Goal: Task Accomplishment & Management: Manage account settings

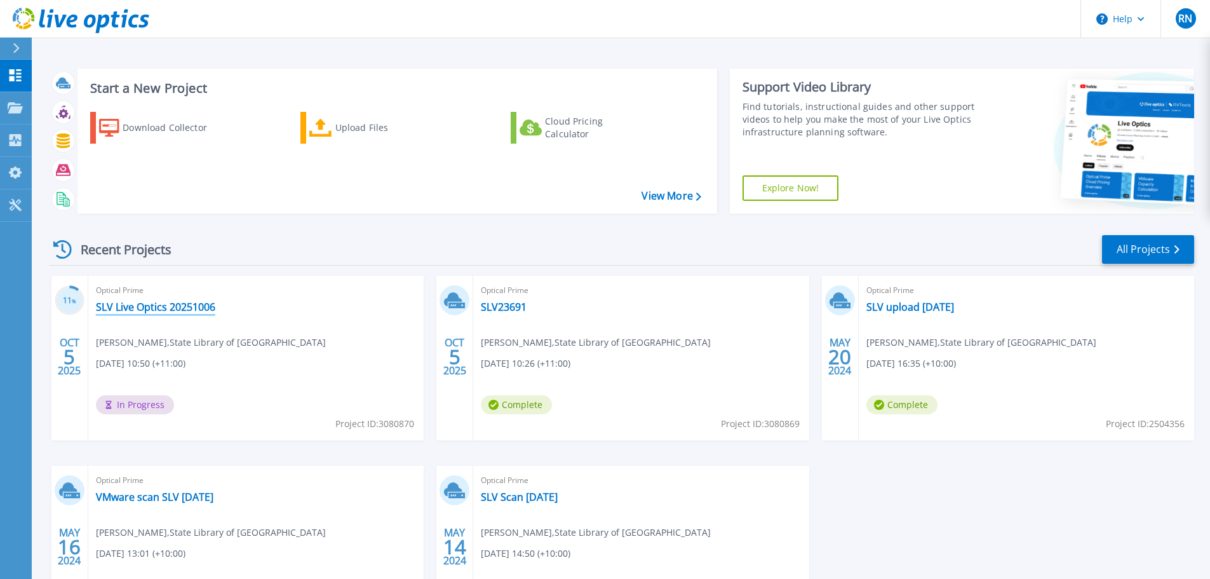
click at [154, 309] on link "SLV Live Optics 20251006" at bounding box center [155, 306] width 119 height 13
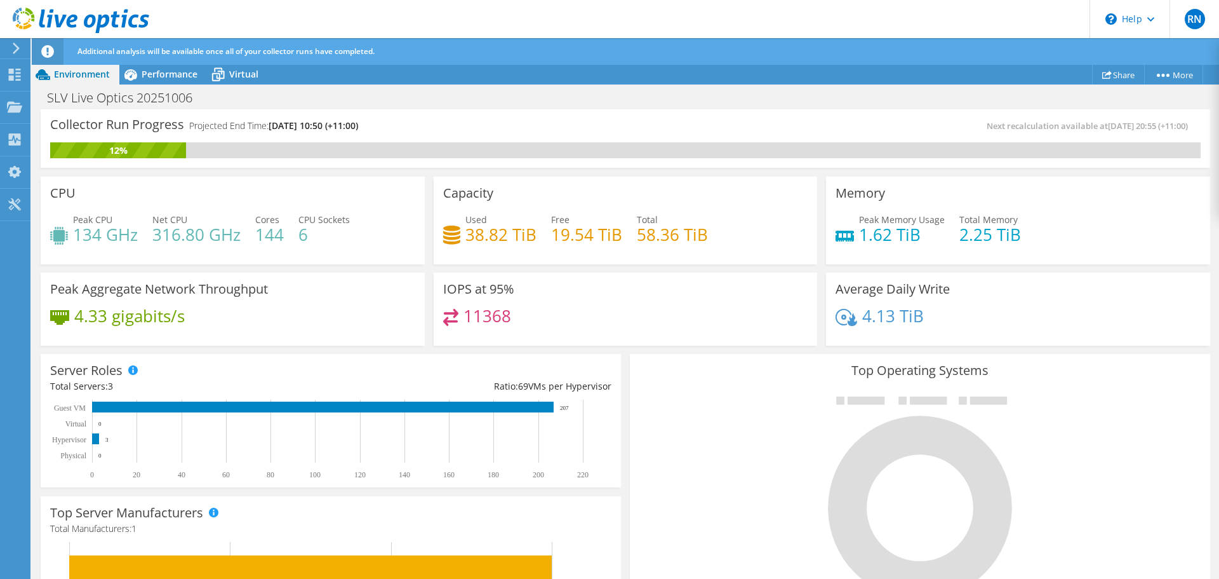
drag, startPoint x: 1118, startPoint y: 400, endPoint x: 1104, endPoint y: 385, distance: 20.3
click at [1118, 400] on div at bounding box center [920, 497] width 561 height 214
click at [13, 69] on icon at bounding box center [14, 75] width 15 height 12
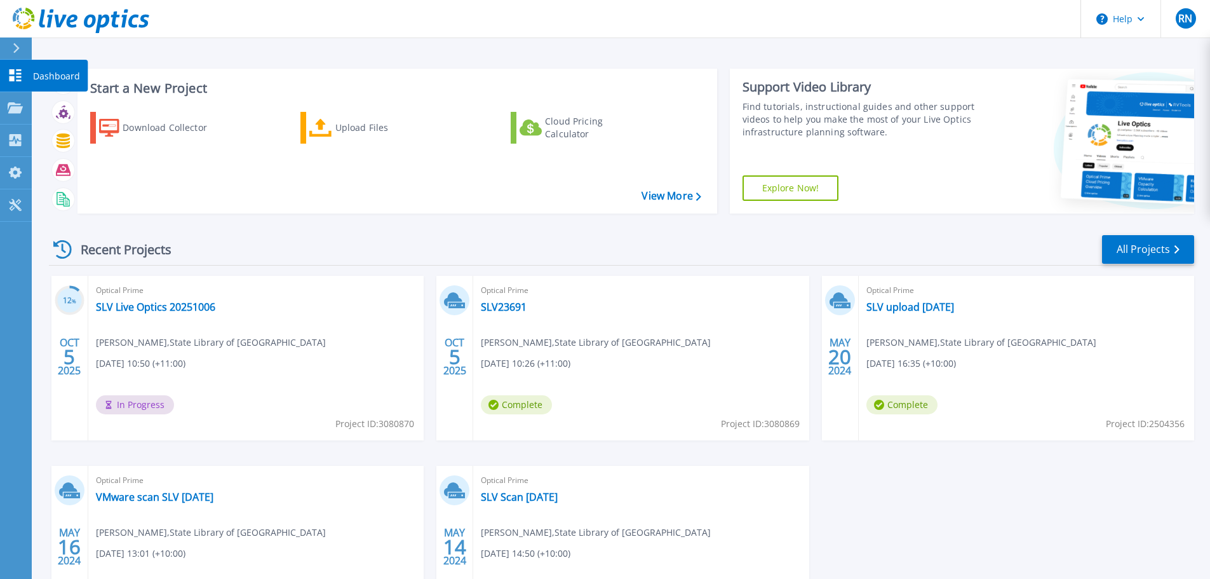
click at [10, 72] on icon at bounding box center [16, 75] width 12 height 12
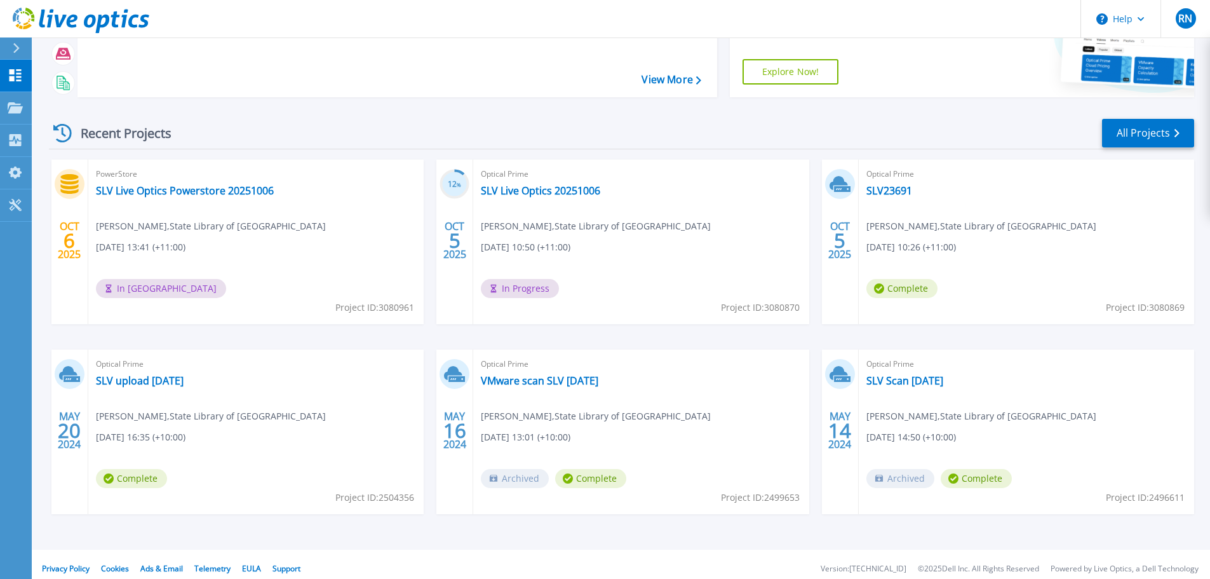
scroll to position [125, 0]
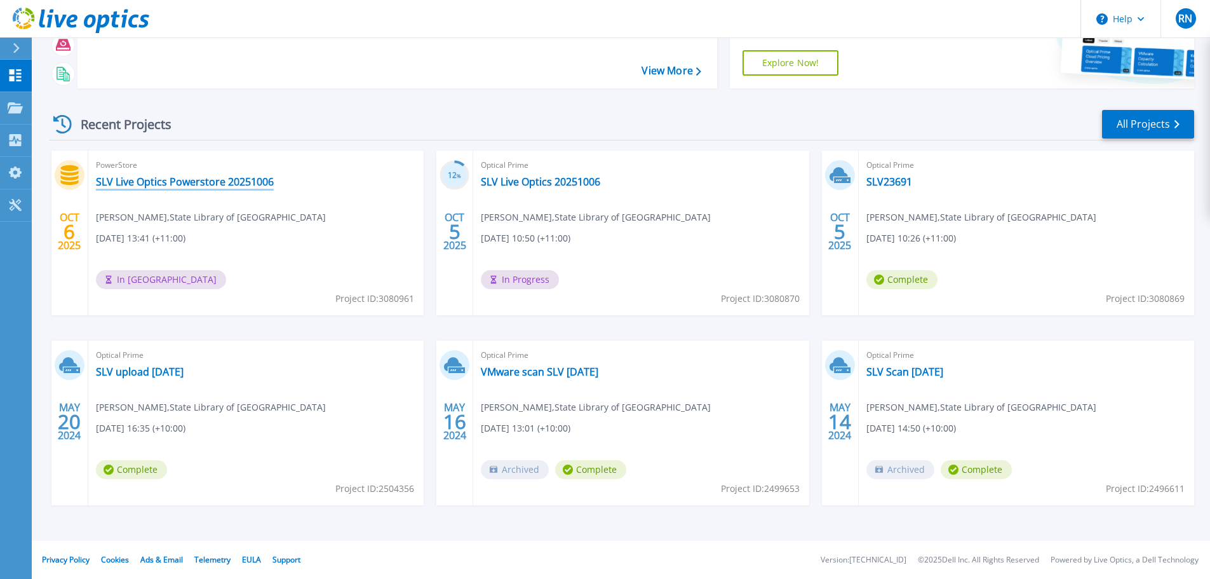
click at [210, 184] on link "SLV Live Optics Powerstore 20251006" at bounding box center [185, 181] width 178 height 13
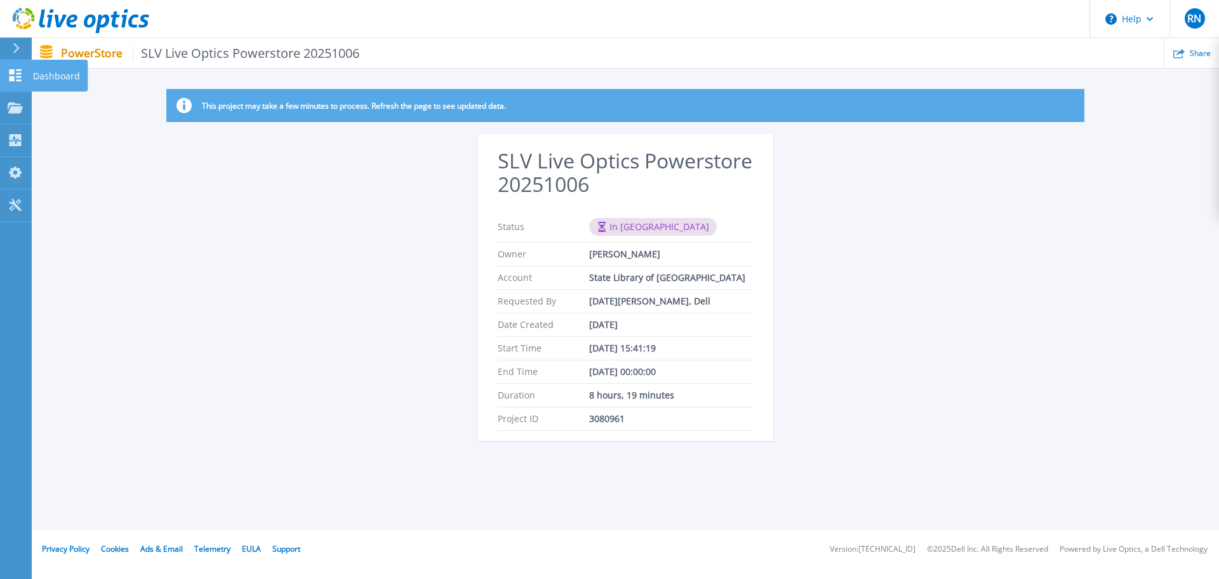
click at [11, 73] on icon at bounding box center [16, 75] width 12 height 12
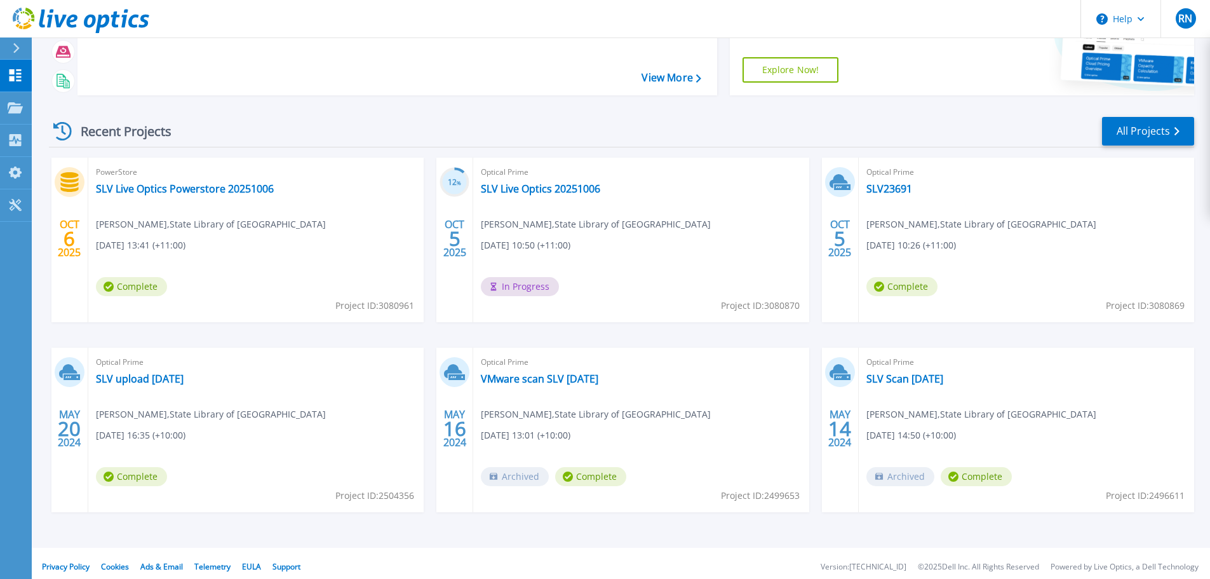
scroll to position [125, 0]
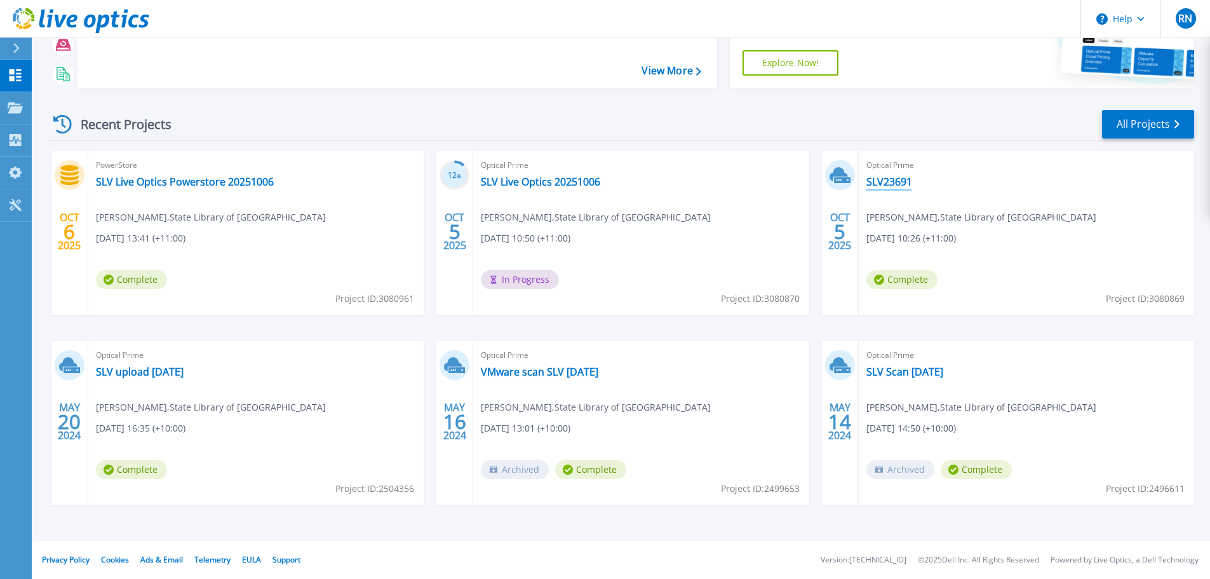
click at [885, 184] on link "SLV23691" at bounding box center [889, 181] width 46 height 13
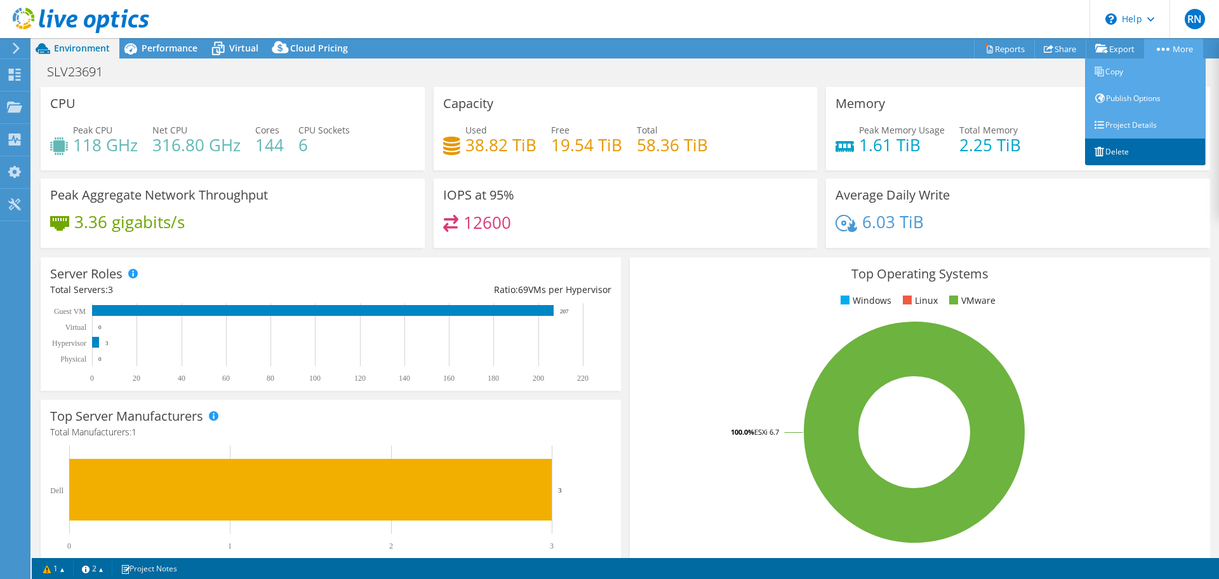
click at [1115, 150] on link "Delete" at bounding box center [1145, 151] width 121 height 27
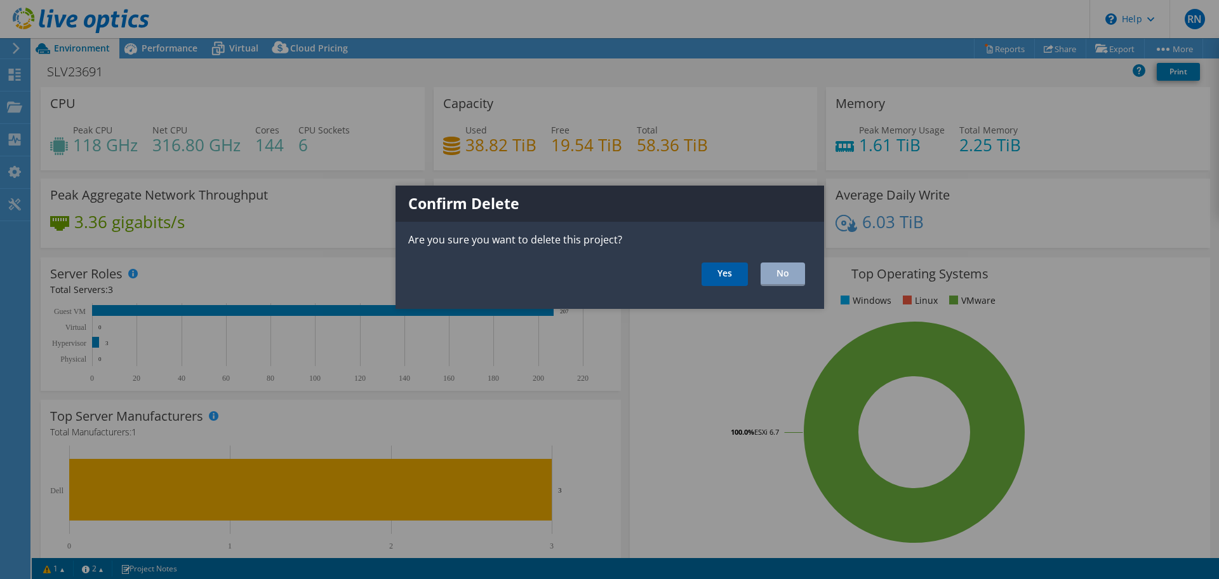
click at [724, 272] on link "Yes" at bounding box center [725, 273] width 46 height 23
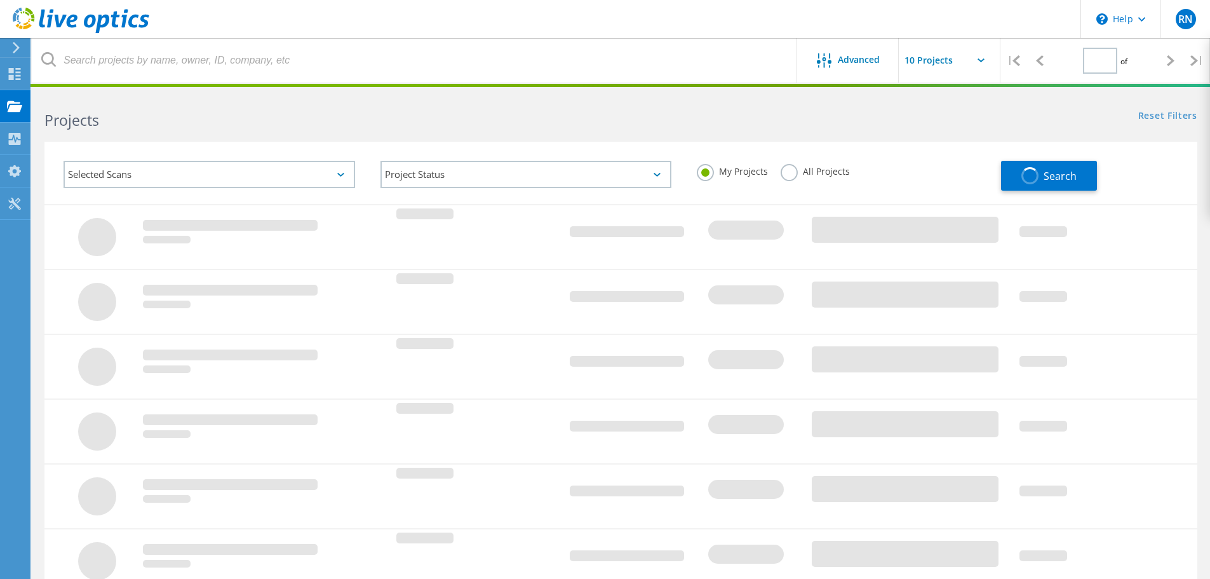
type input "1"
